Goal: Transaction & Acquisition: Book appointment/travel/reservation

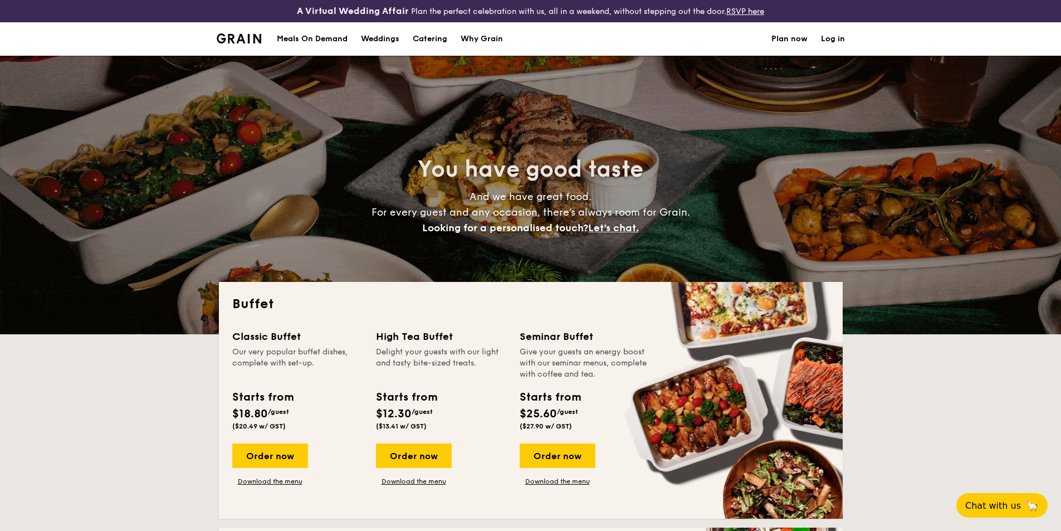
select select
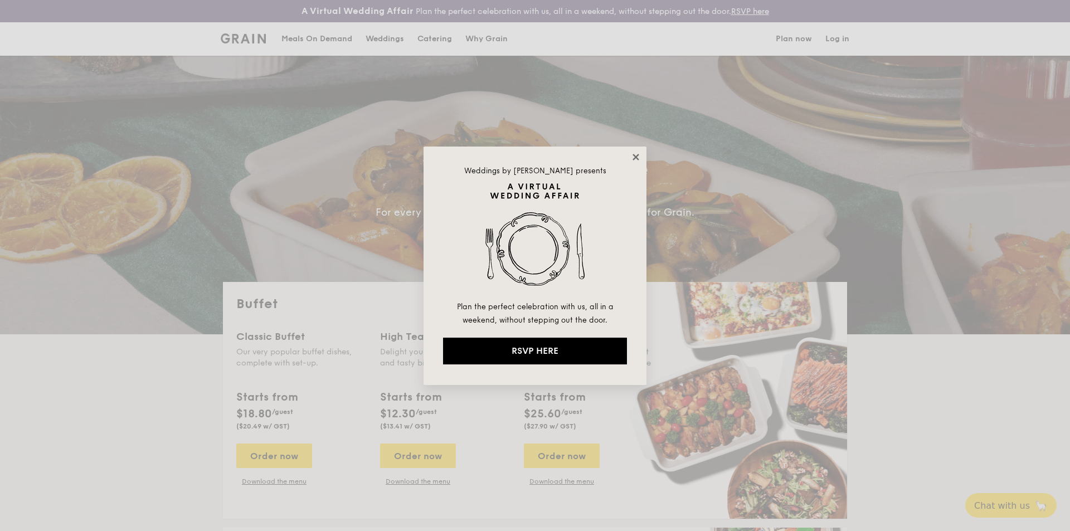
click at [636, 157] on icon at bounding box center [635, 157] width 6 height 6
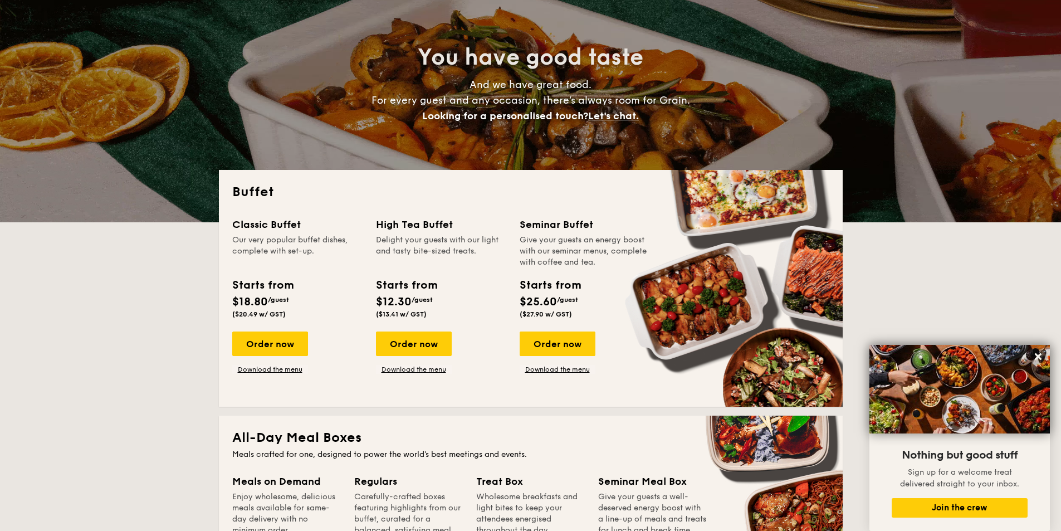
scroll to position [111, 0]
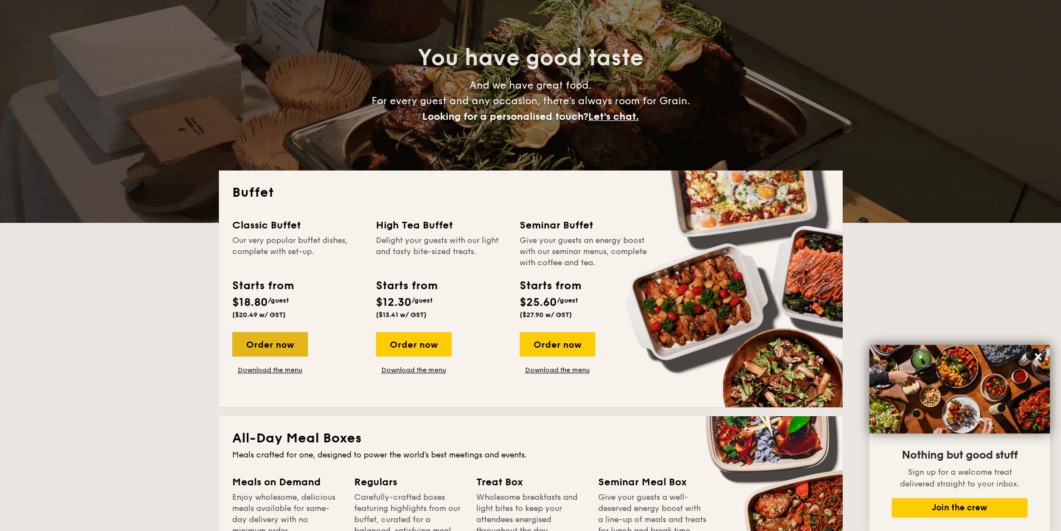
click at [288, 333] on div "Order now" at bounding box center [270, 344] width 76 height 25
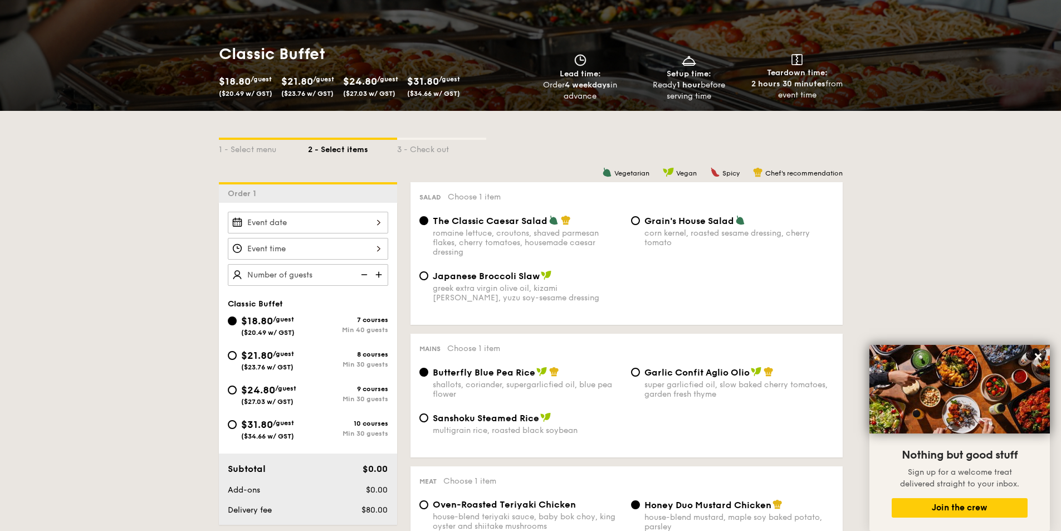
scroll to position [167, 0]
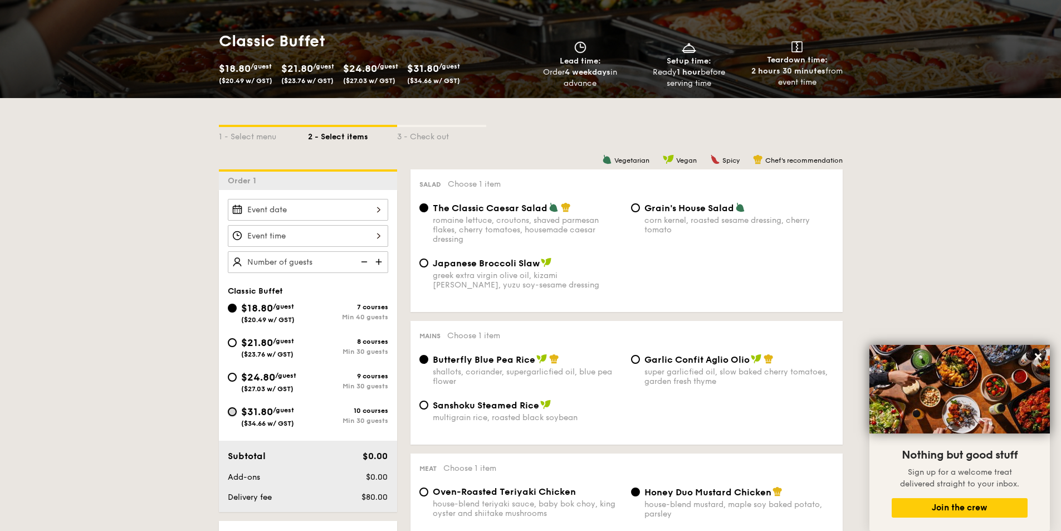
click at [234, 413] on input "$31.80 /guest ($34.66 w/ GST) 10 courses Min 30 guests" at bounding box center [232, 411] width 9 height 9
radio input "true"
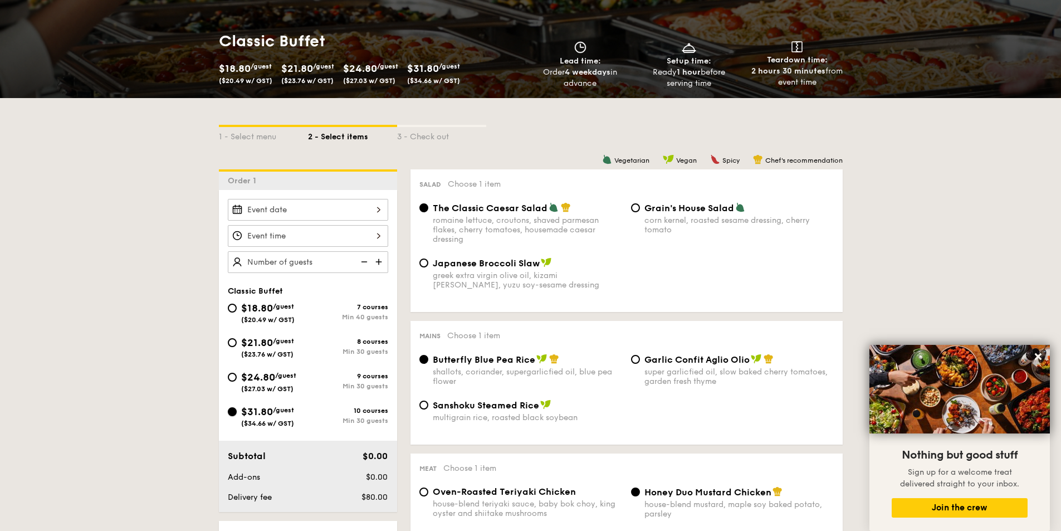
radio input "true"
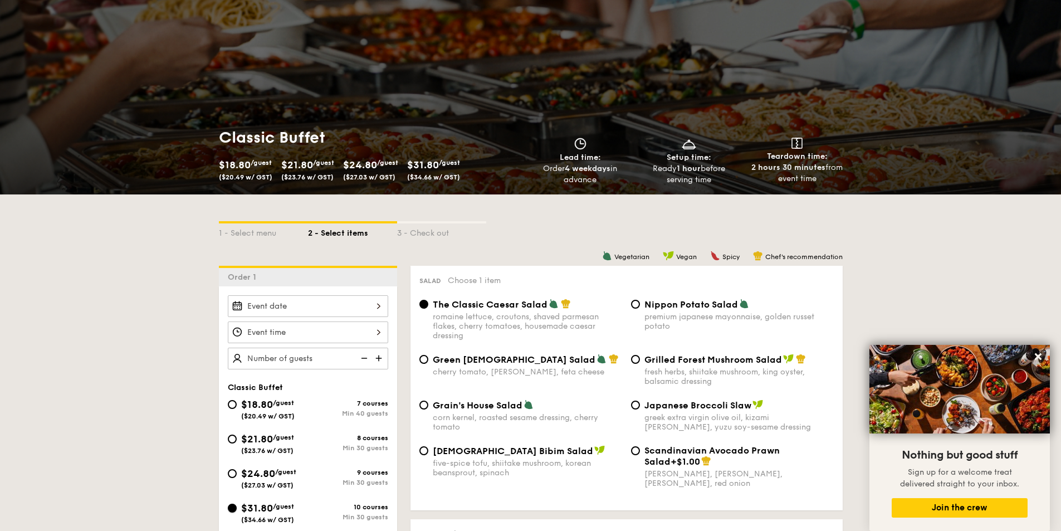
scroll to position [0, 0]
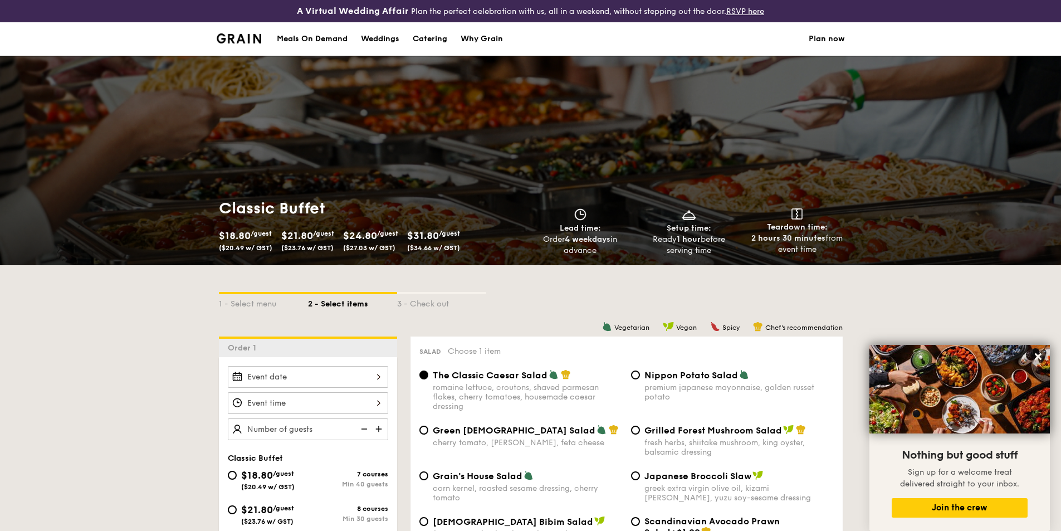
click at [255, 373] on div at bounding box center [308, 377] width 160 height 22
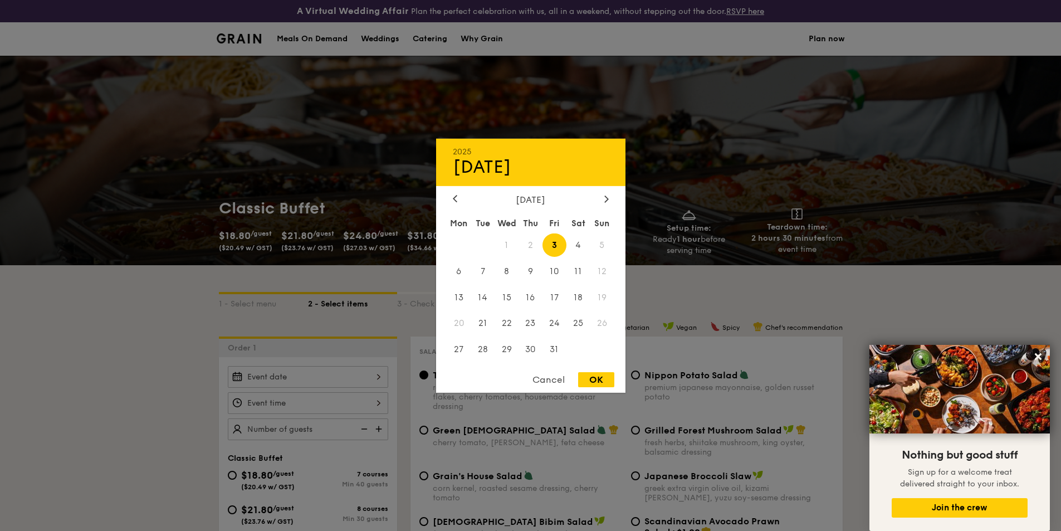
click at [601, 197] on div "[DATE]" at bounding box center [531, 199] width 156 height 11
click at [604, 197] on div at bounding box center [607, 199] width 10 height 11
click at [550, 273] on span "12" at bounding box center [555, 271] width 24 height 24
click at [594, 375] on div "OK" at bounding box center [596, 379] width 36 height 15
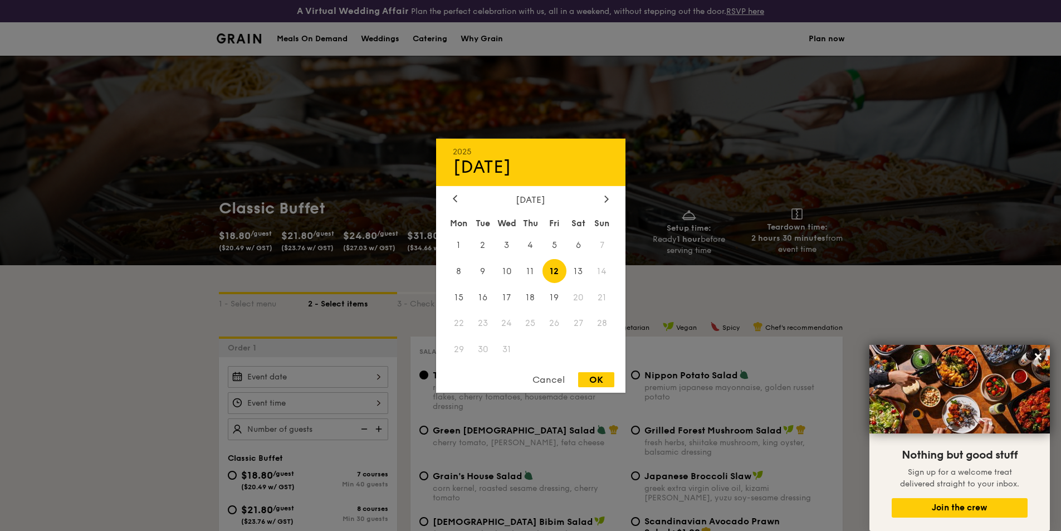
type input "[DATE]"
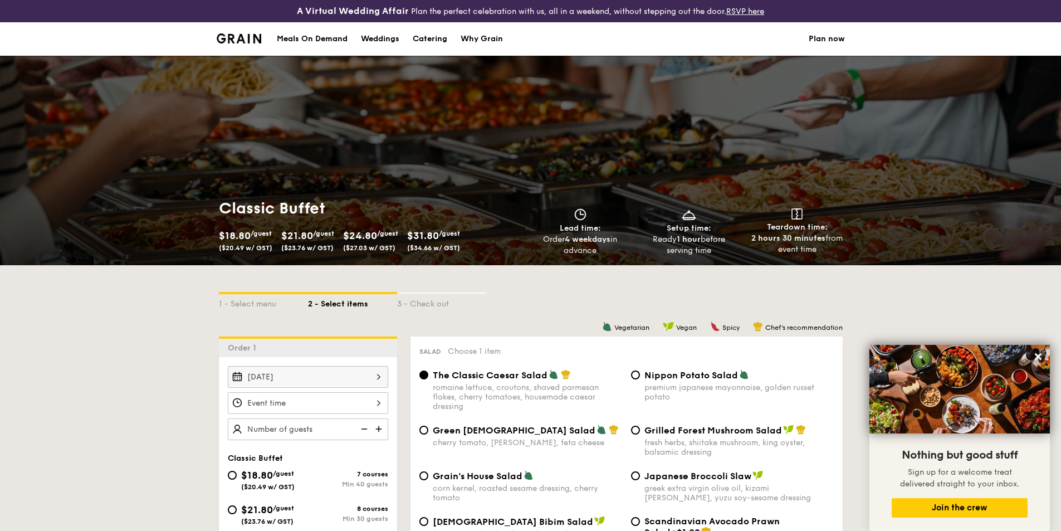
scroll to position [56, 0]
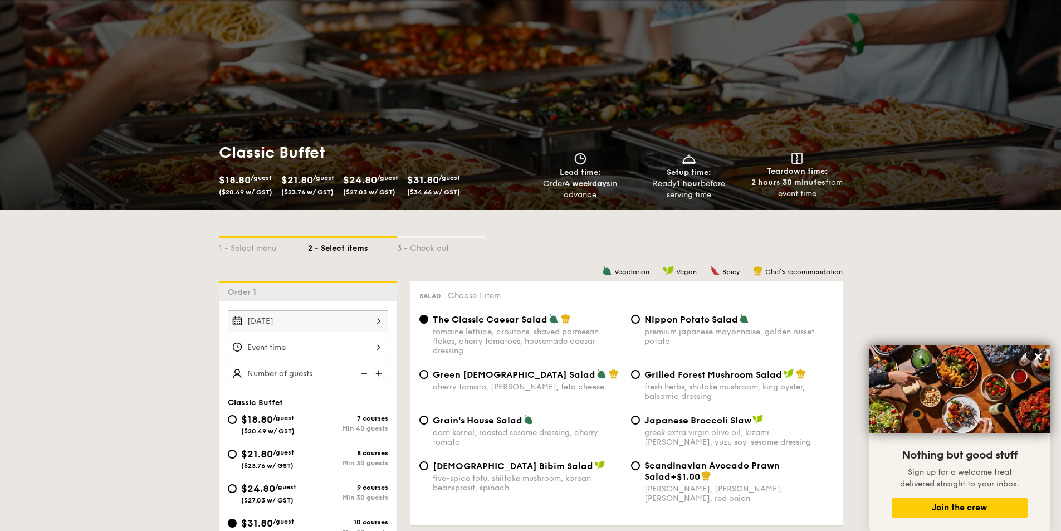
click at [316, 343] on div at bounding box center [308, 347] width 160 height 22
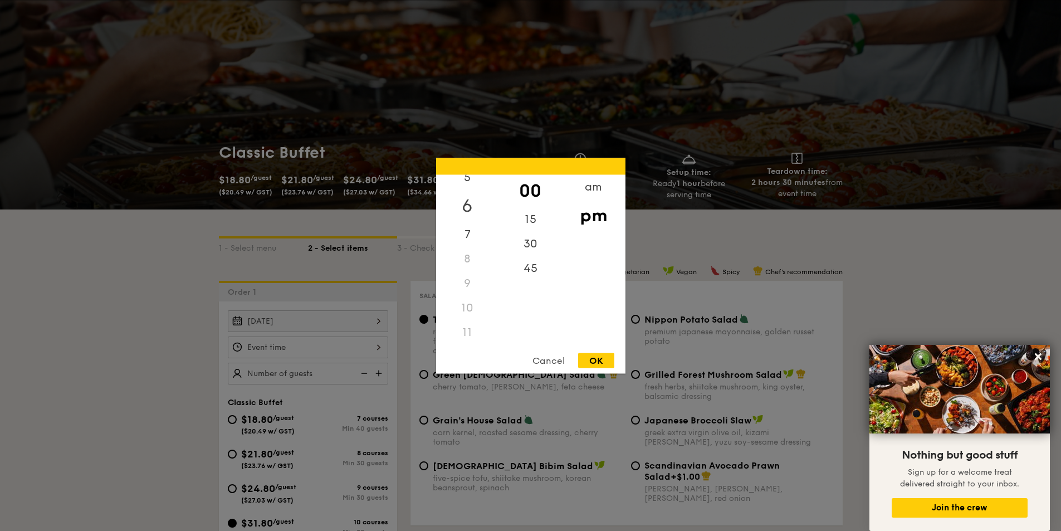
click at [466, 209] on div "6" at bounding box center [467, 205] width 63 height 32
click at [600, 360] on div "OK" at bounding box center [596, 360] width 36 height 15
type input "6:00PM"
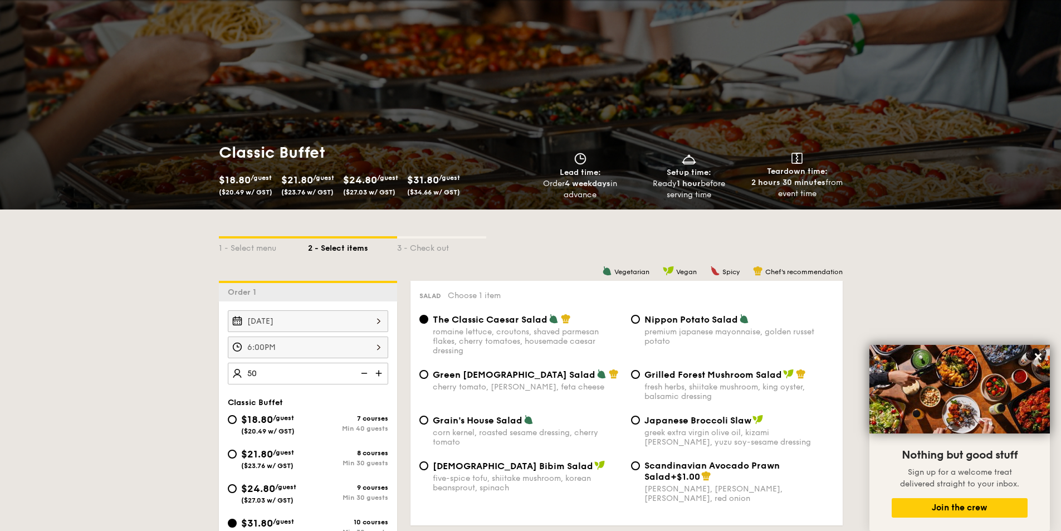
type input "50 guests"
click at [339, 389] on div "[DATE] 6:00PM 50 guests Classic Buffet $18.80 /guest ($20.49 w/ GST) 7 courses …" at bounding box center [308, 482] width 178 height 362
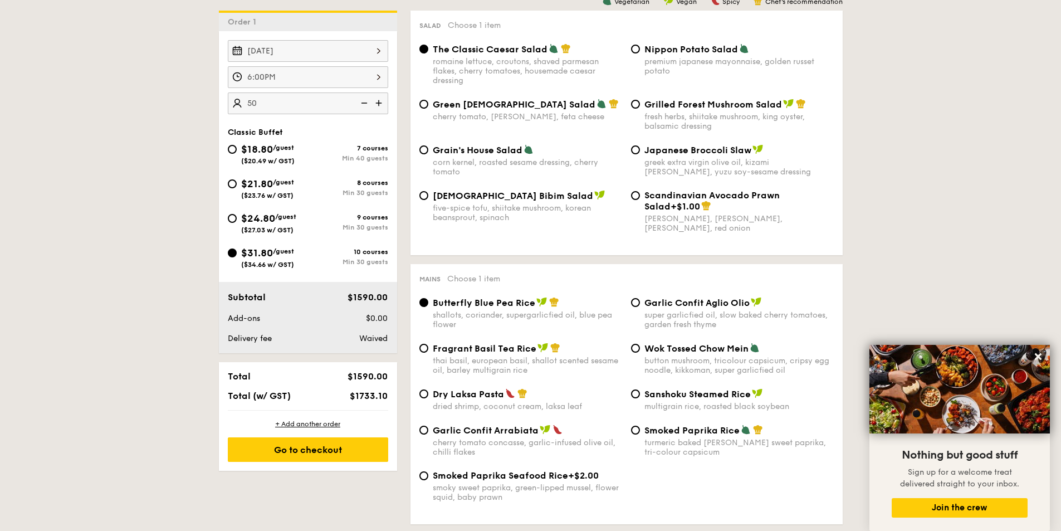
scroll to position [334, 0]
